Goal: Register for event/course: Sign up to attend an event or enroll in a course

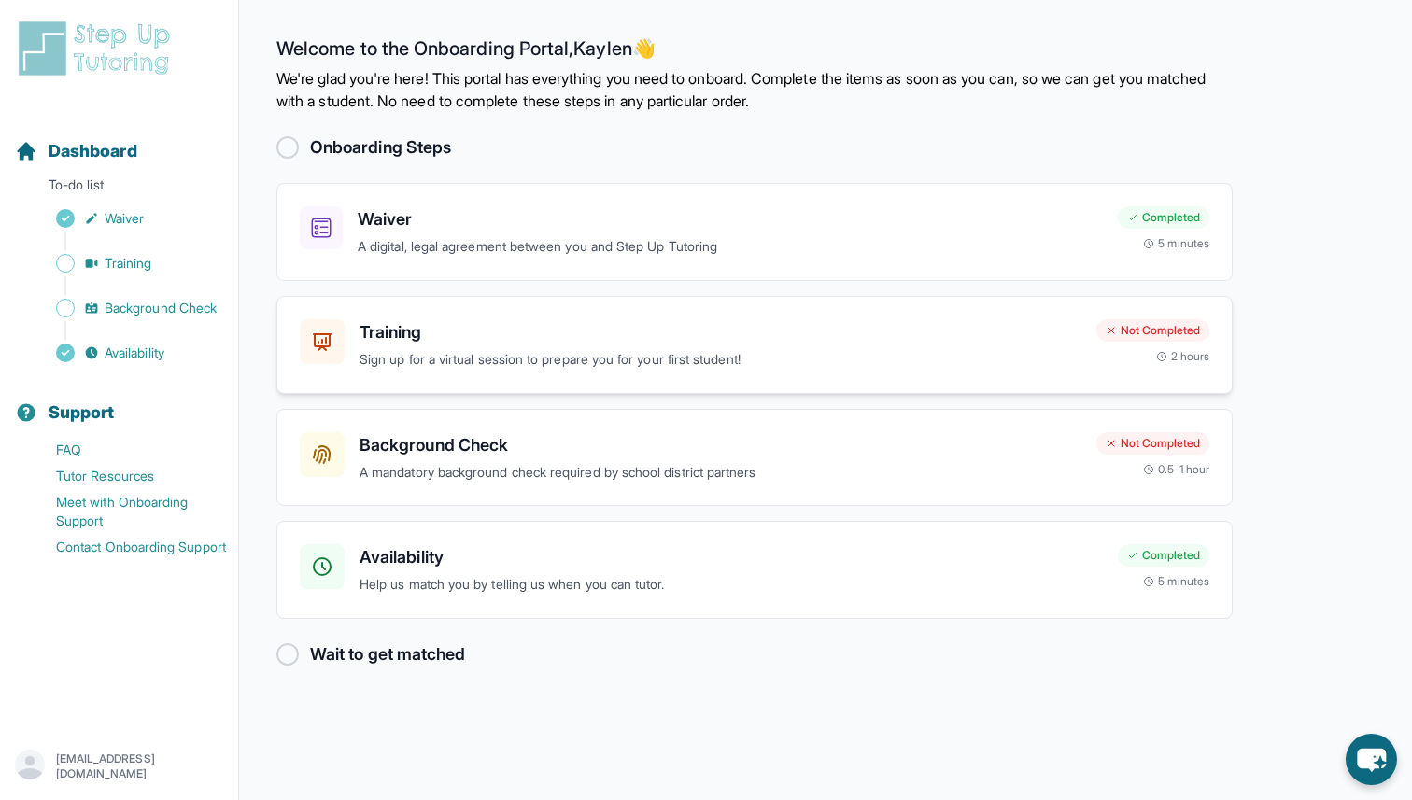
click at [637, 312] on div "Training Sign up for a virtual session to prepare you for your first student! N…" at bounding box center [754, 345] width 956 height 98
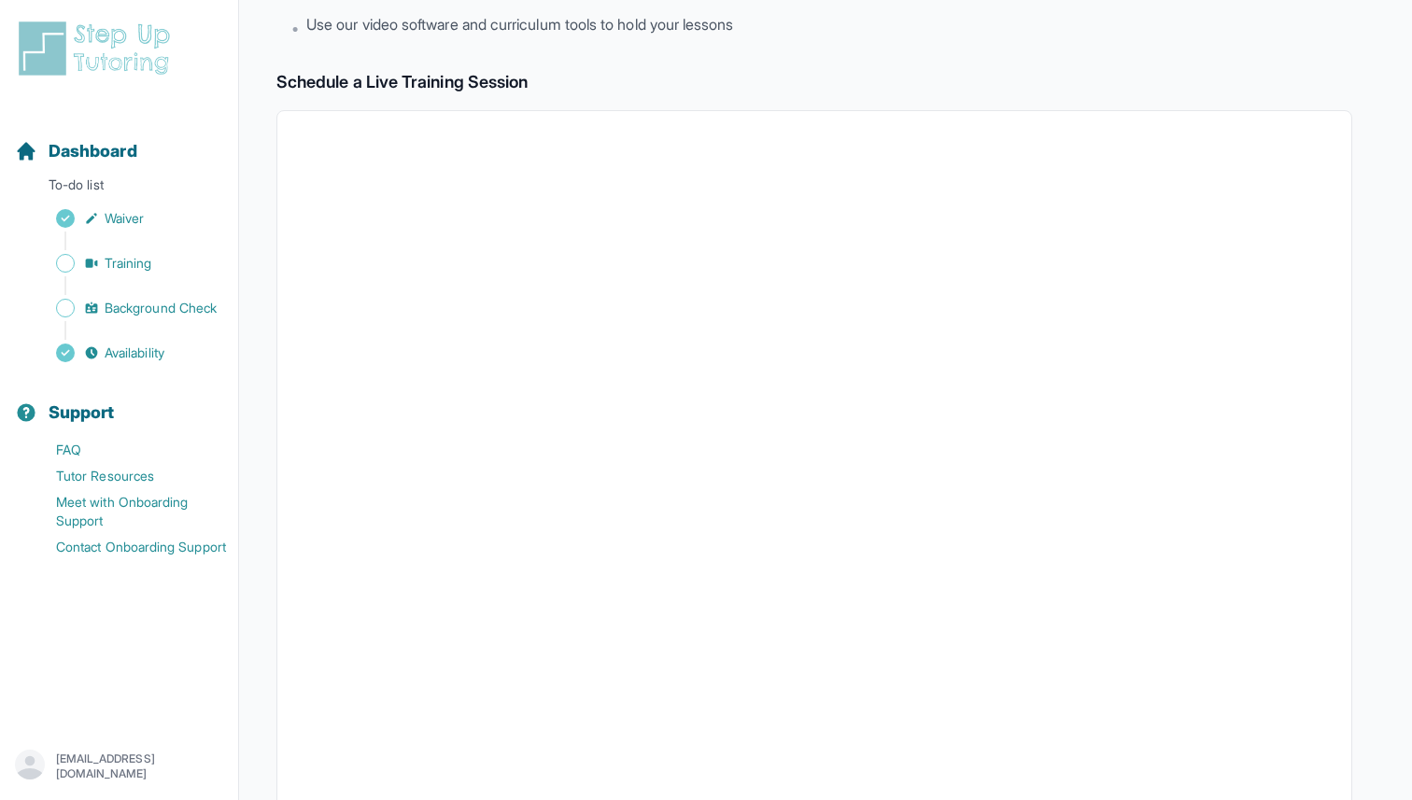
scroll to position [268, 0]
